Goal: Task Accomplishment & Management: Use online tool/utility

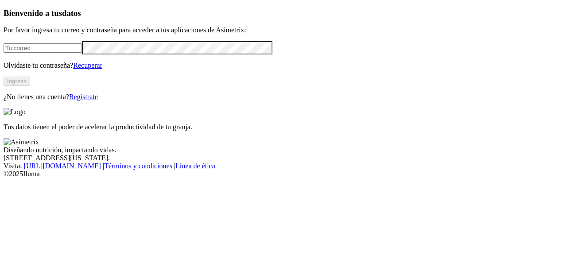
type input "[EMAIL_ADDRESS][DOMAIN_NAME]"
click at [30, 86] on button "Ingresa" at bounding box center [17, 81] width 27 height 9
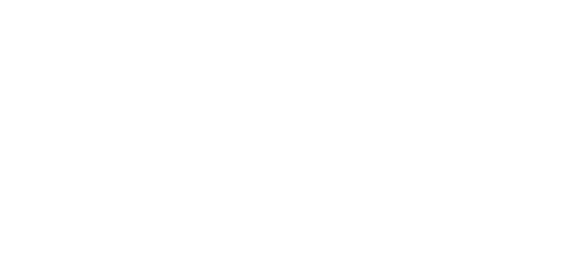
type input "ELIANA"
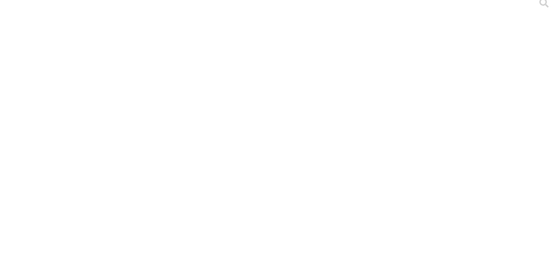
type input "d"
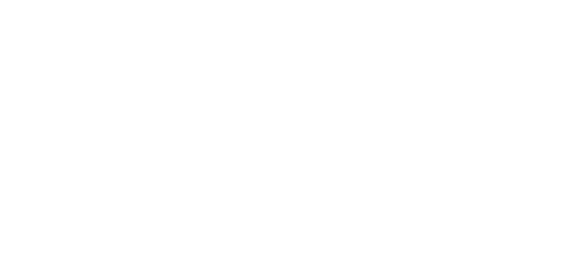
type input "nuevo"
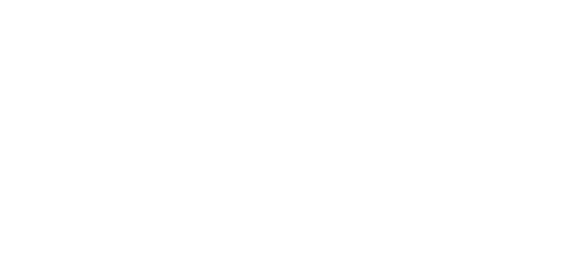
type input "ea"
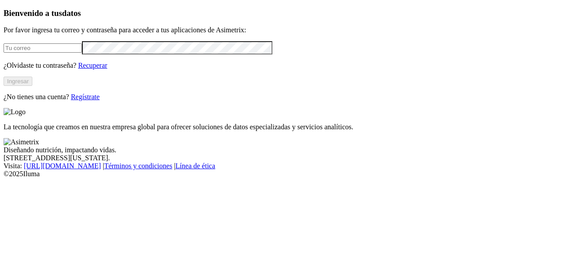
type input "[EMAIL_ADDRESS][DOMAIN_NAME]"
click at [32, 86] on button "Ingresar" at bounding box center [18, 81] width 29 height 9
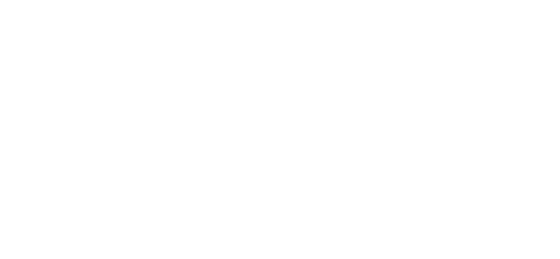
type input "INSYL"
